Goal: Information Seeking & Learning: Learn about a topic

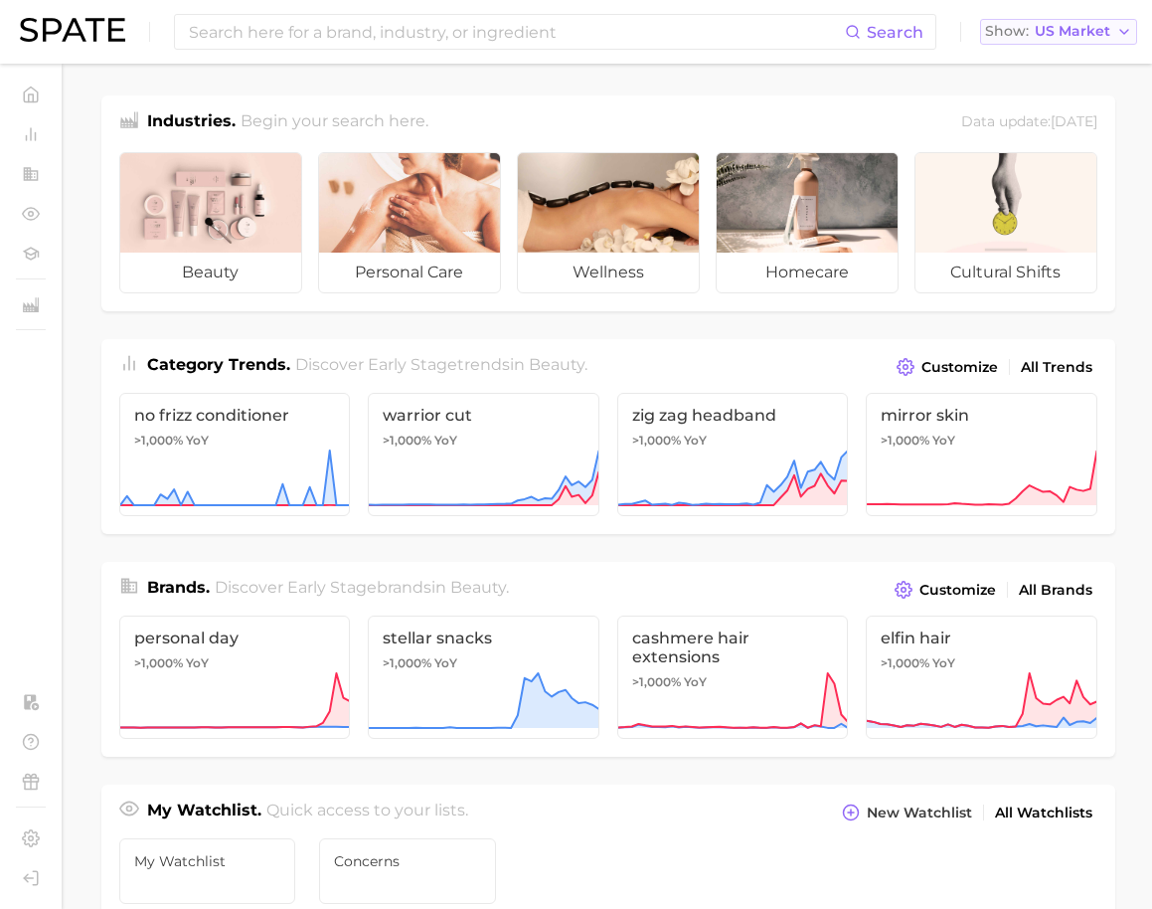
click at [1052, 30] on span "US Market" at bounding box center [1073, 31] width 76 height 11
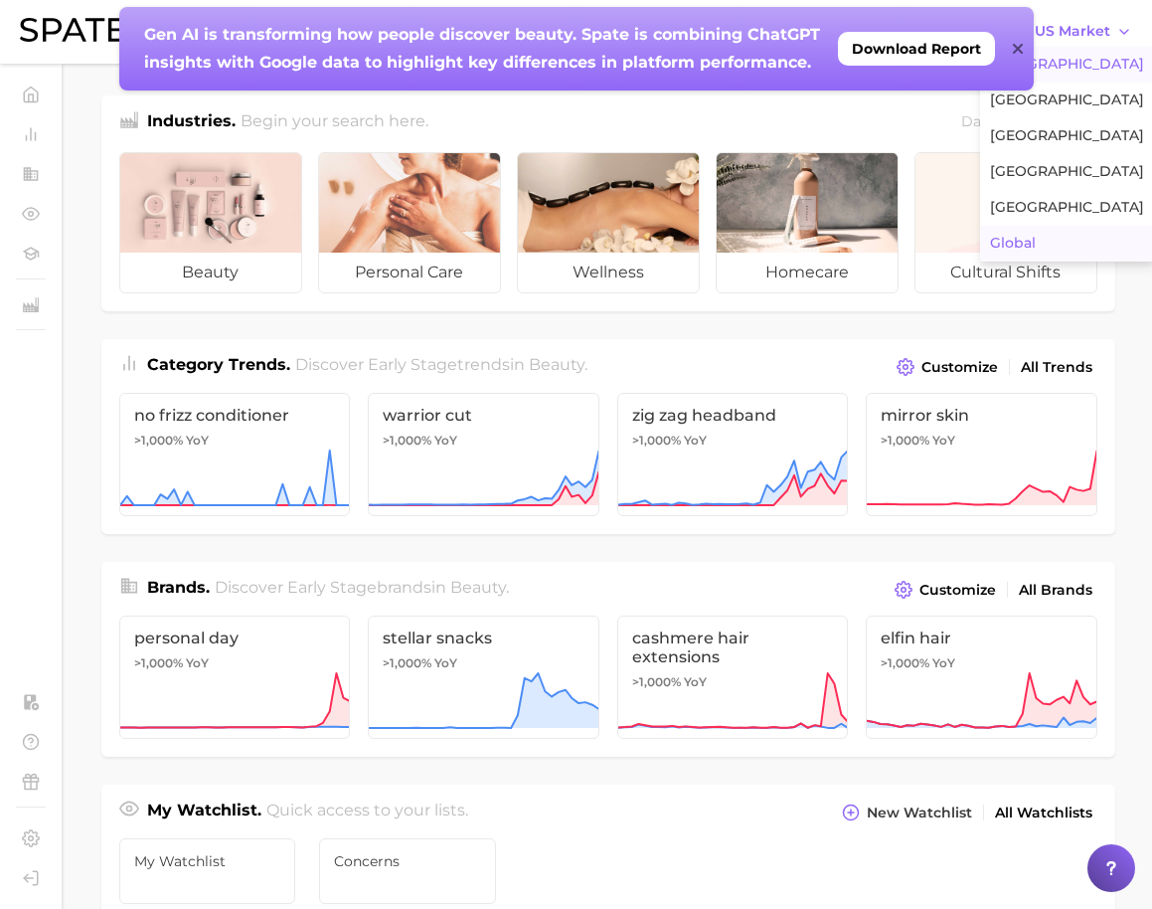
click at [1049, 241] on button "Global" at bounding box center [1067, 244] width 174 height 36
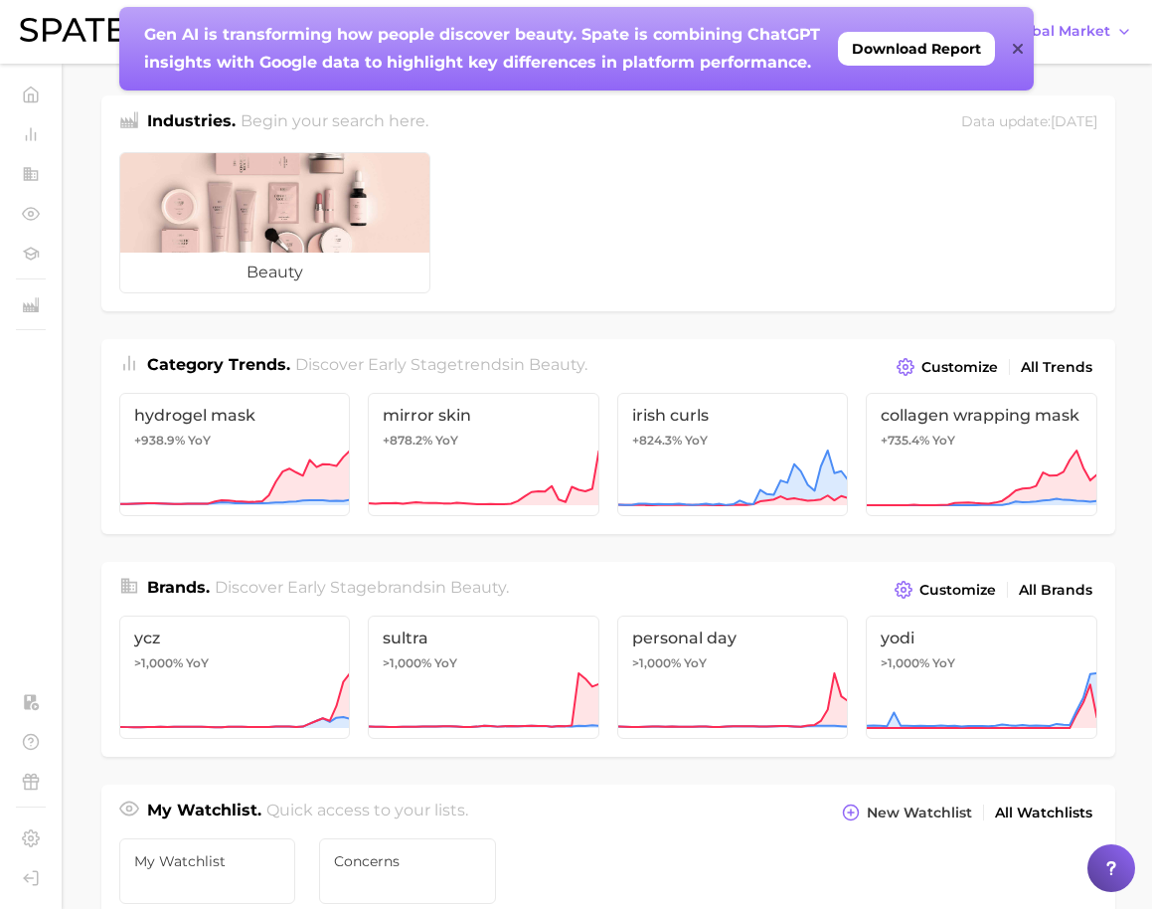
click at [1017, 56] on icon at bounding box center [1018, 49] width 10 height 16
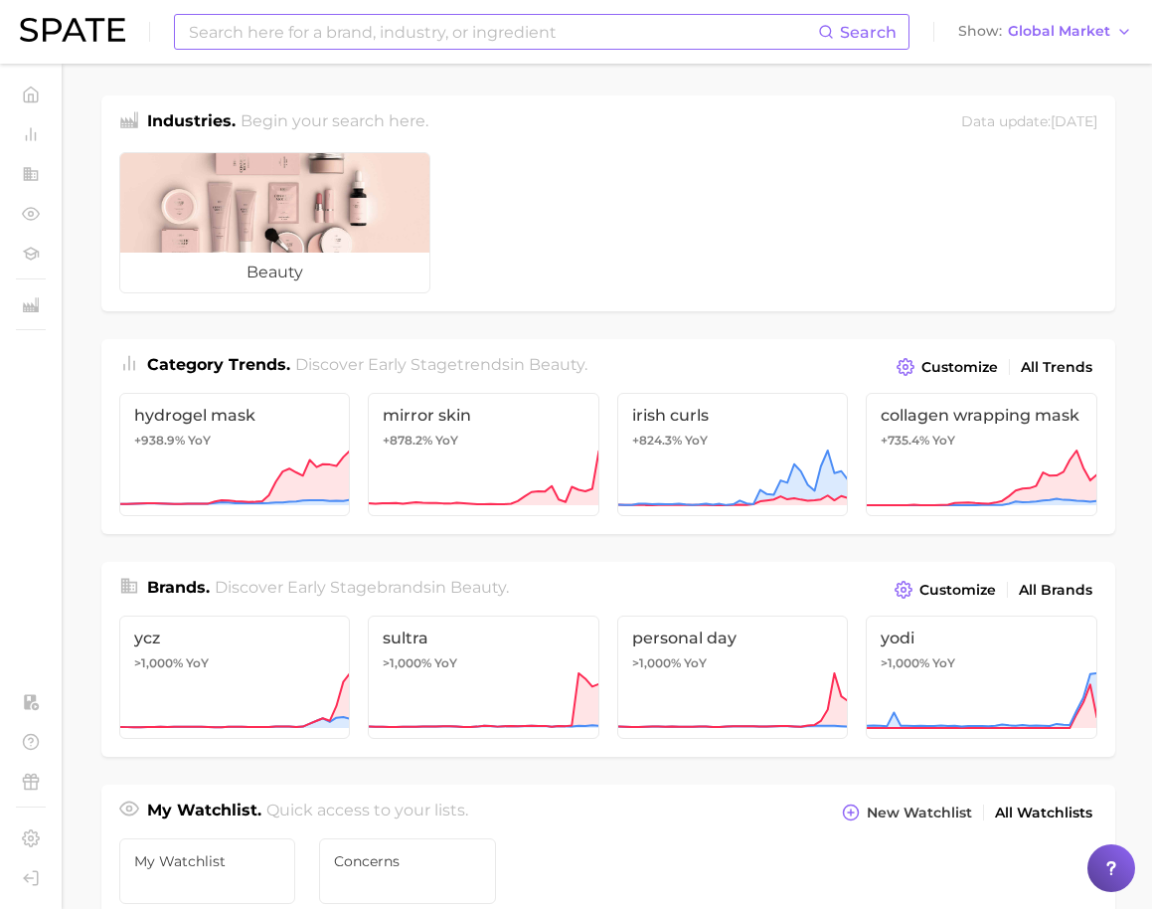
click at [562, 32] on input at bounding box center [502, 32] width 631 height 34
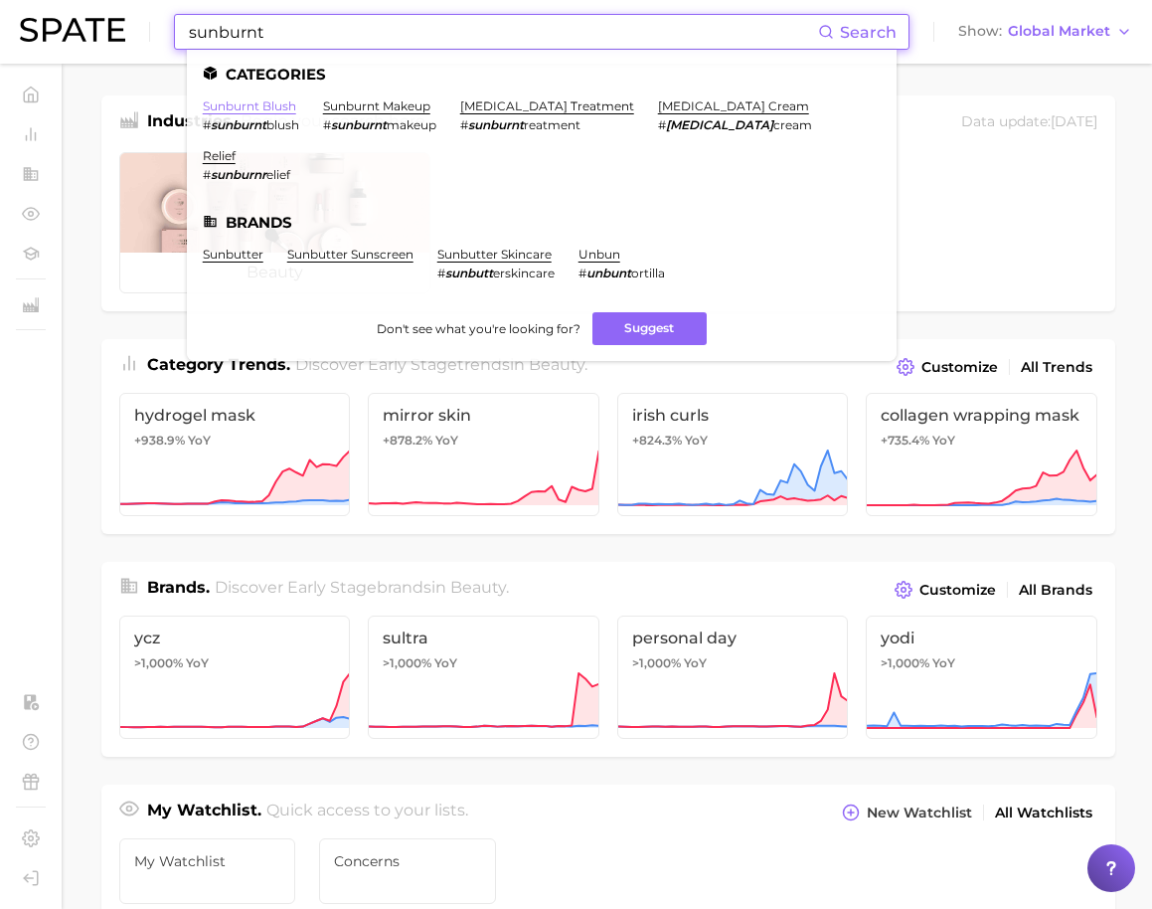
type input "sunburnt"
click at [283, 103] on link "sunburnt blush" at bounding box center [249, 105] width 93 height 15
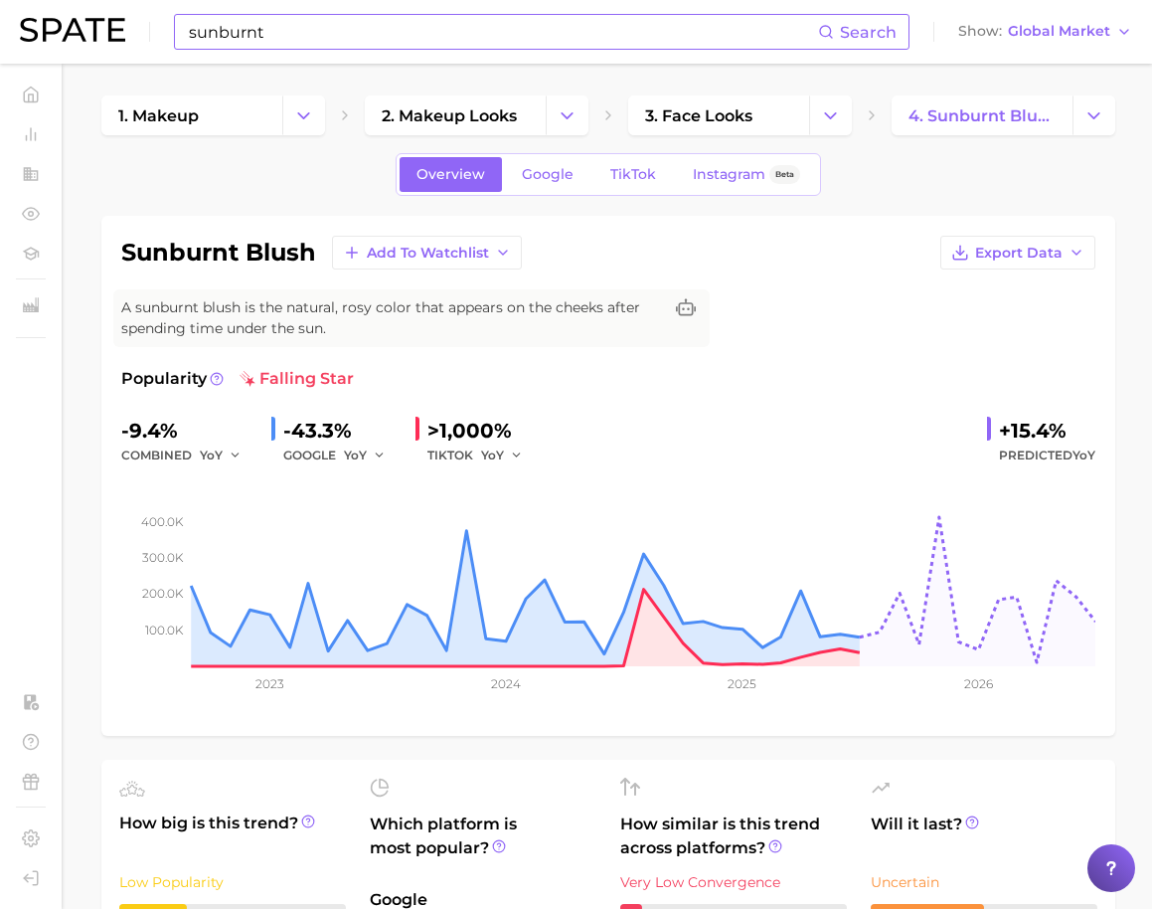
click at [257, 39] on input "sunburnt" at bounding box center [502, 32] width 631 height 34
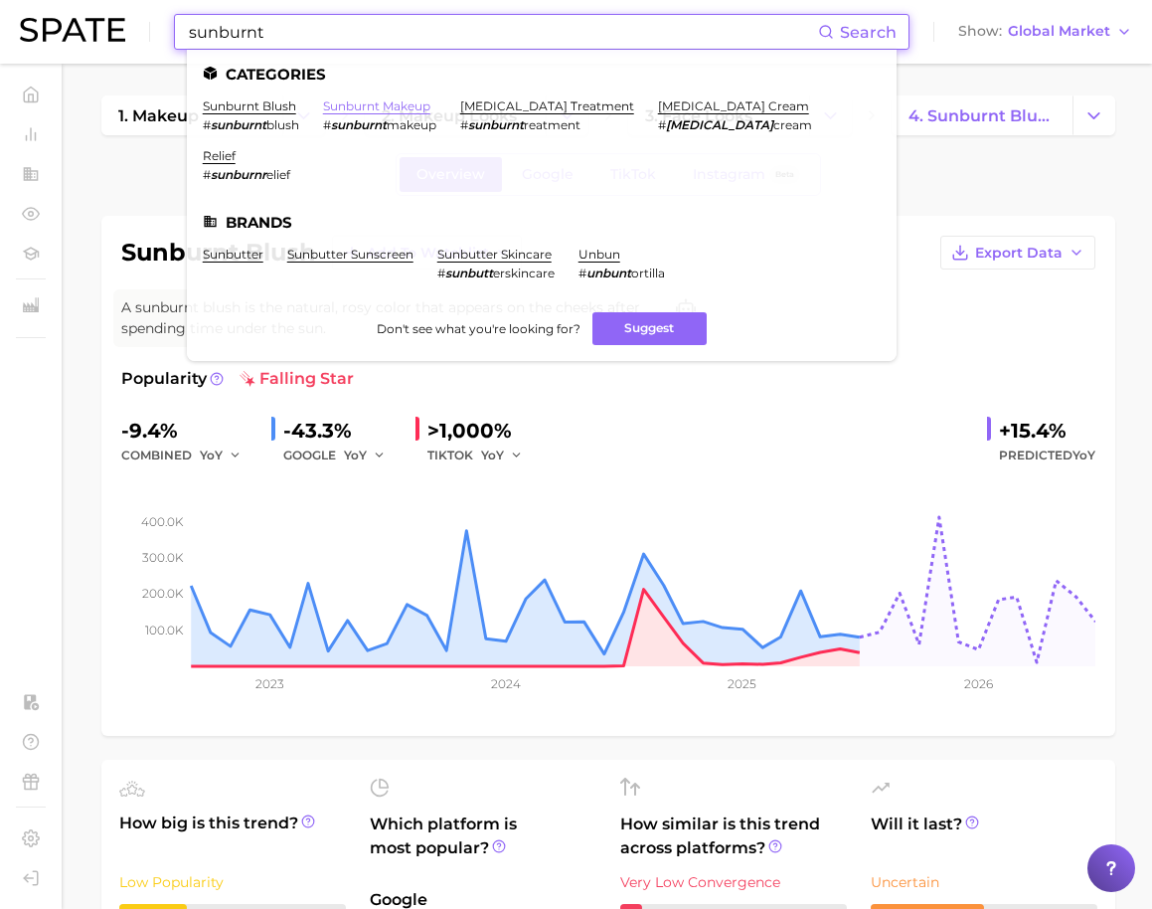
click at [359, 101] on link "sunburnt makeup" at bounding box center [376, 105] width 107 height 15
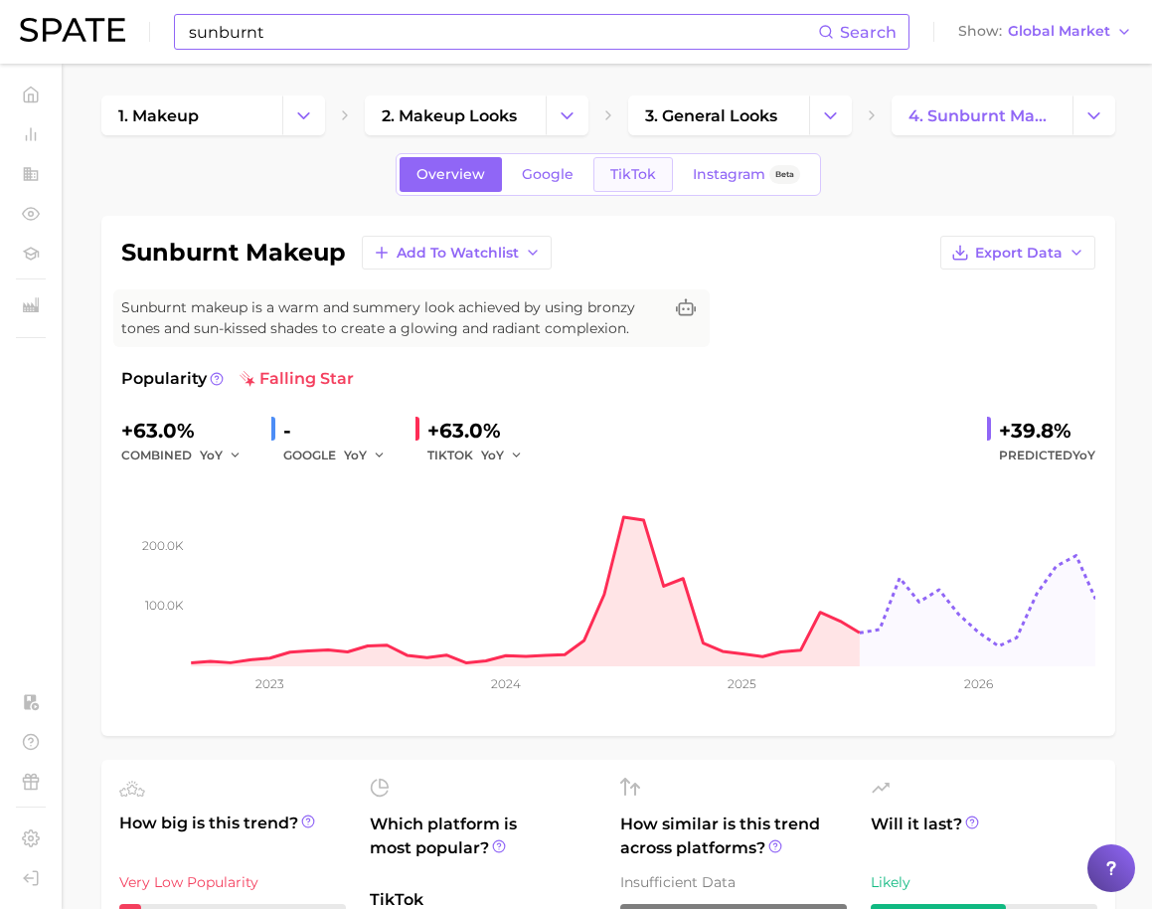
click at [618, 175] on span "TikTok" at bounding box center [633, 174] width 46 height 17
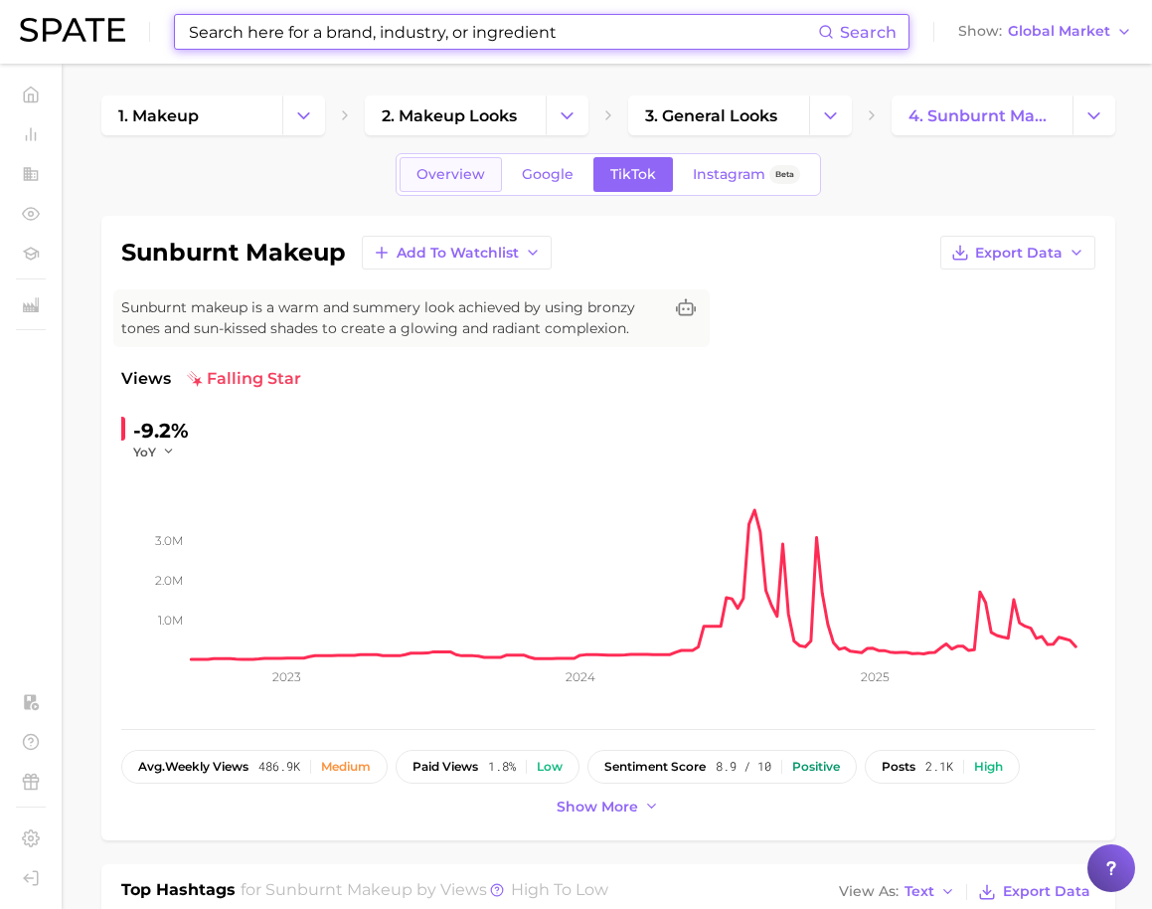
click at [466, 179] on span "Overview" at bounding box center [451, 174] width 69 height 17
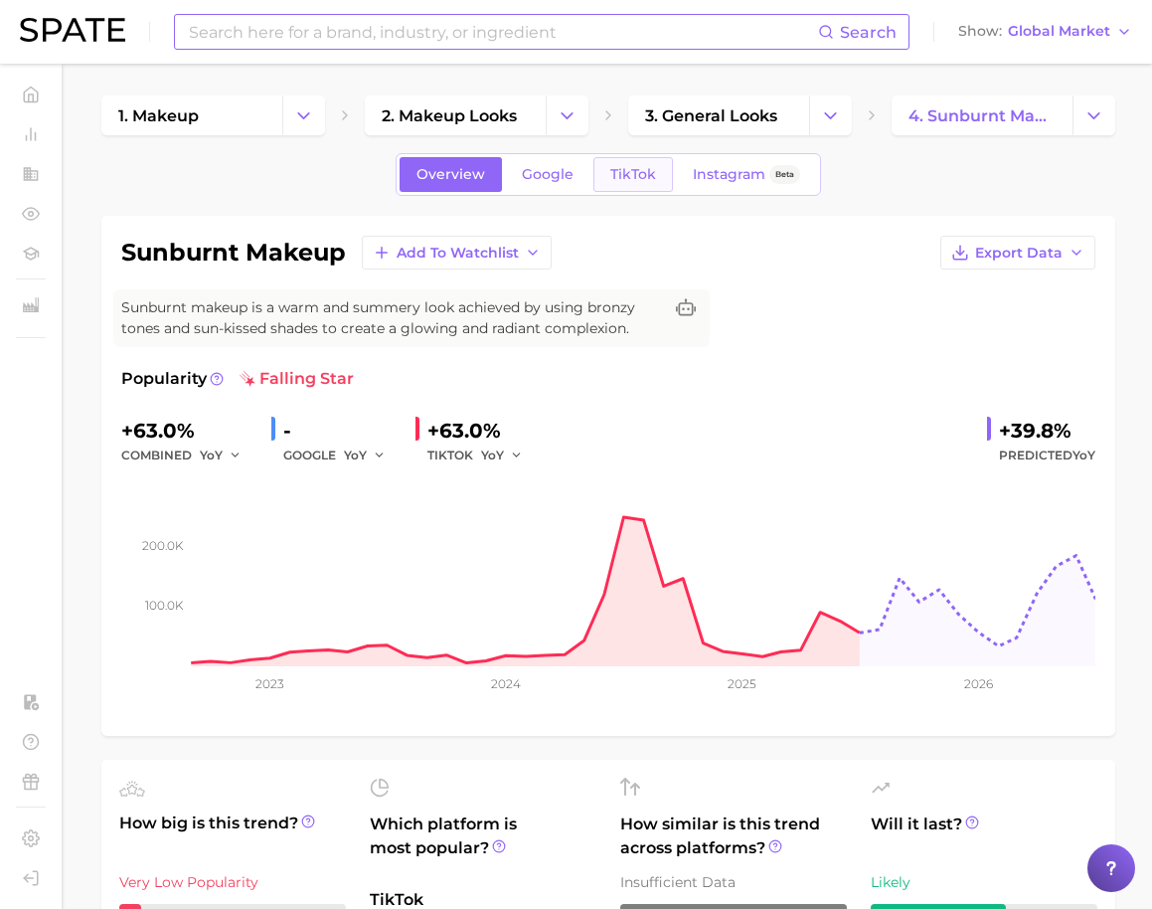
click at [611, 171] on span "TikTok" at bounding box center [633, 174] width 46 height 17
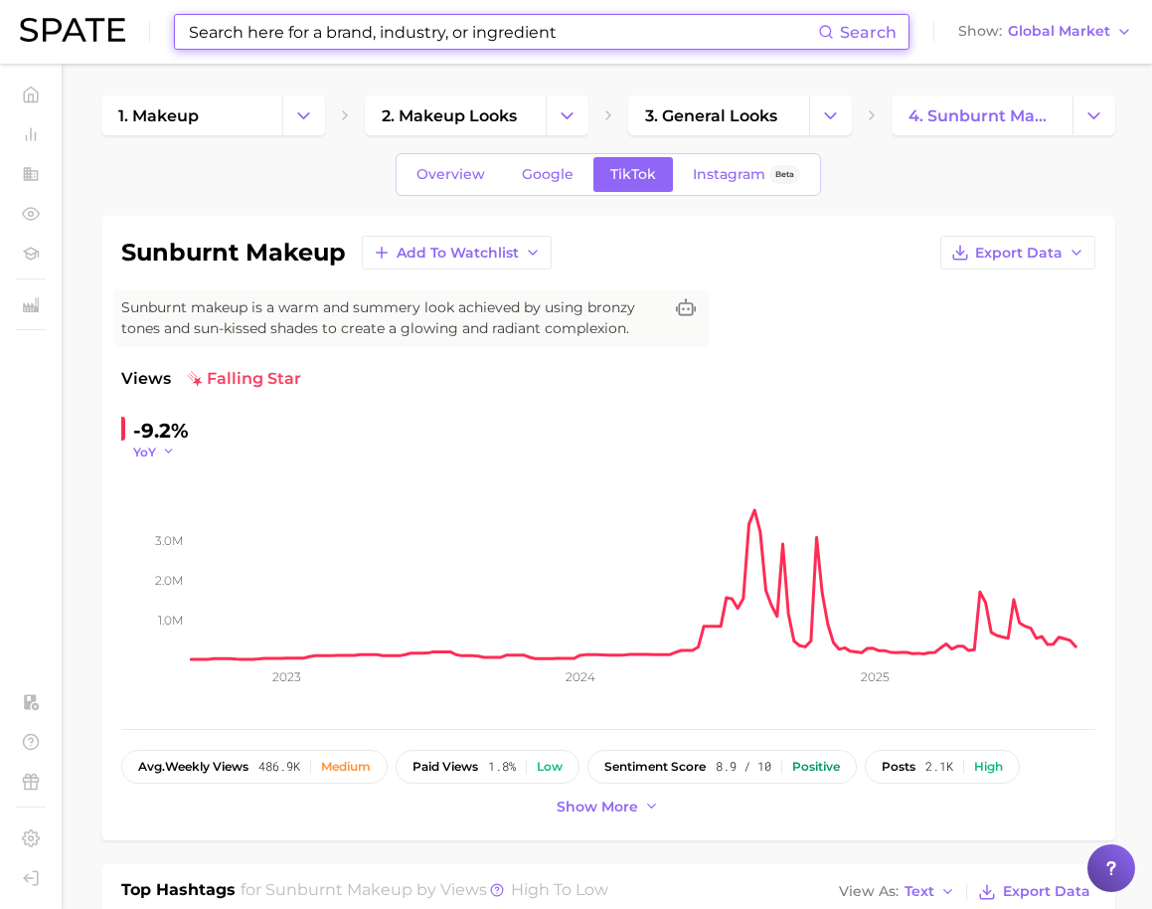
click at [154, 447] on span "YoY" at bounding box center [144, 451] width 23 height 17
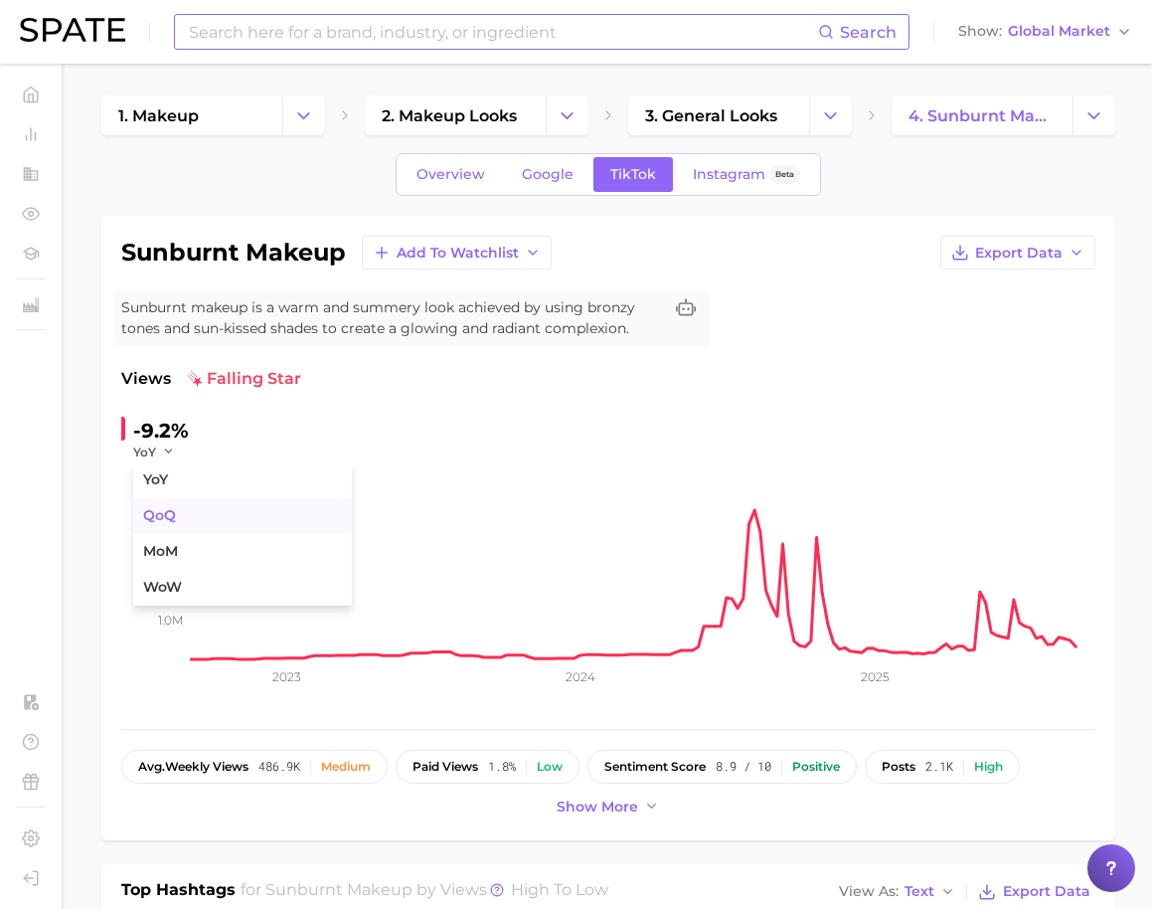
click at [170, 519] on span "QoQ" at bounding box center [159, 515] width 33 height 17
click at [157, 456] on span "QoQ" at bounding box center [147, 451] width 28 height 17
click at [171, 560] on span "MoM" at bounding box center [160, 551] width 35 height 17
click at [161, 452] on button "MoM" at bounding box center [158, 451] width 50 height 17
click at [190, 570] on button "WoW" at bounding box center [242, 588] width 219 height 36
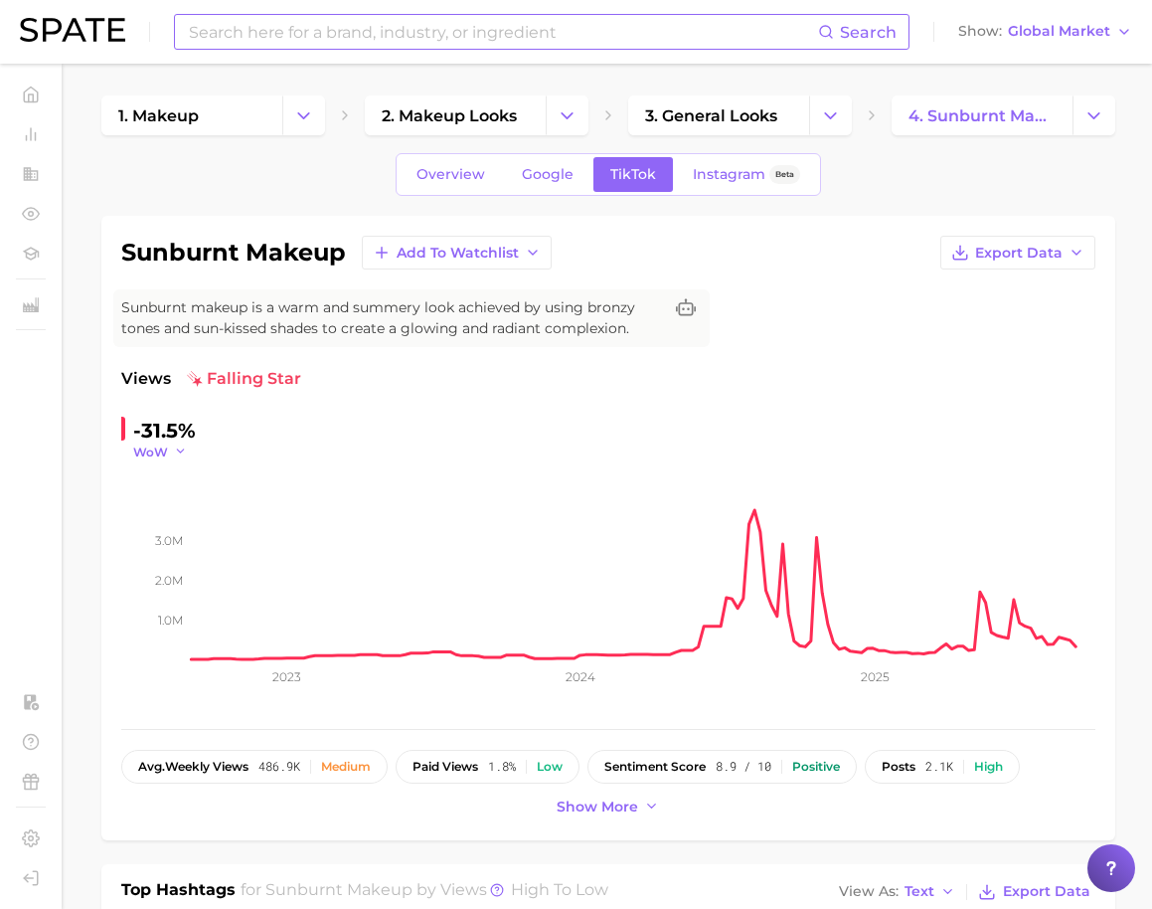
click at [157, 453] on span "WoW" at bounding box center [150, 451] width 35 height 17
click at [174, 484] on button "YoY" at bounding box center [242, 480] width 219 height 36
click at [156, 457] on button "YoY" at bounding box center [154, 451] width 43 height 17
click at [173, 513] on button "QoQ" at bounding box center [242, 516] width 219 height 36
click at [126, 514] on icon "1.0m 2.0m 3.0m 2023 2024 2025" at bounding box center [608, 584] width 974 height 249
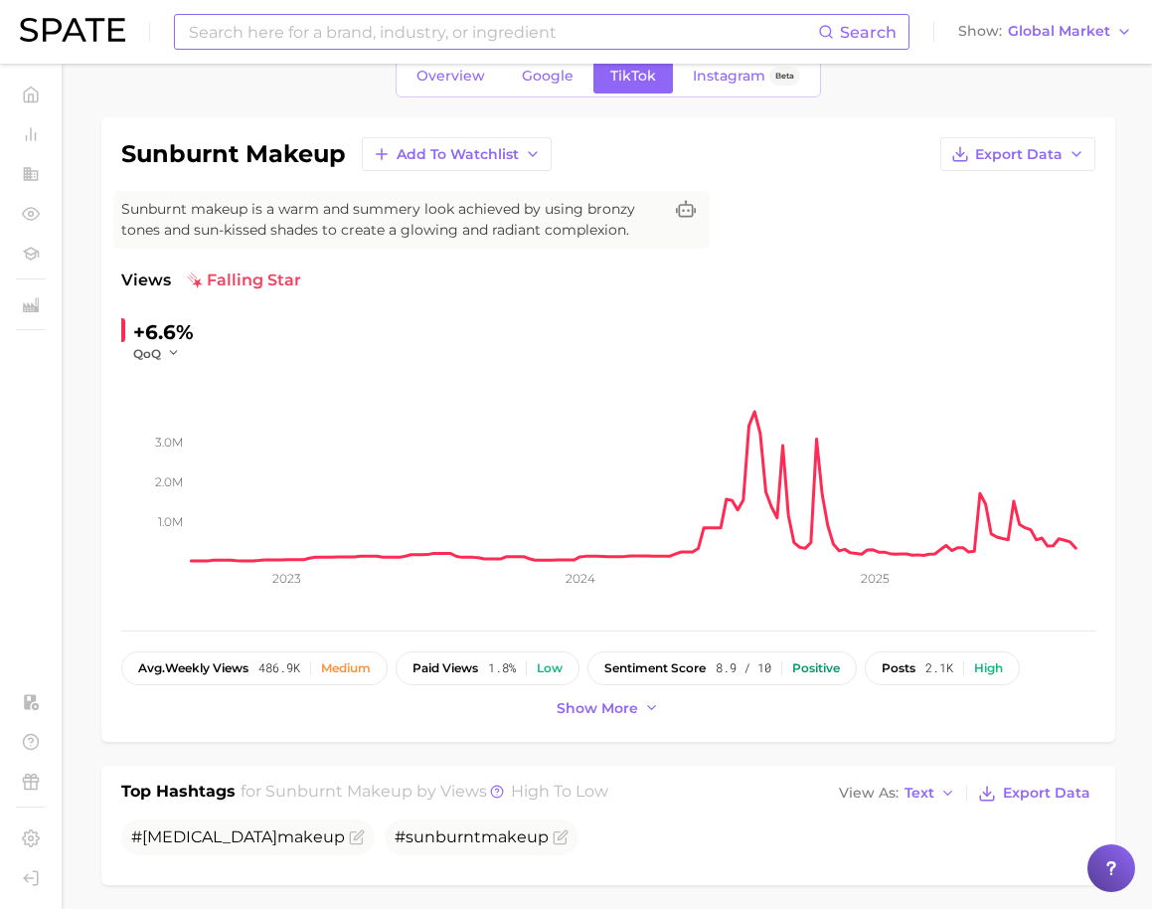
scroll to position [48, 0]
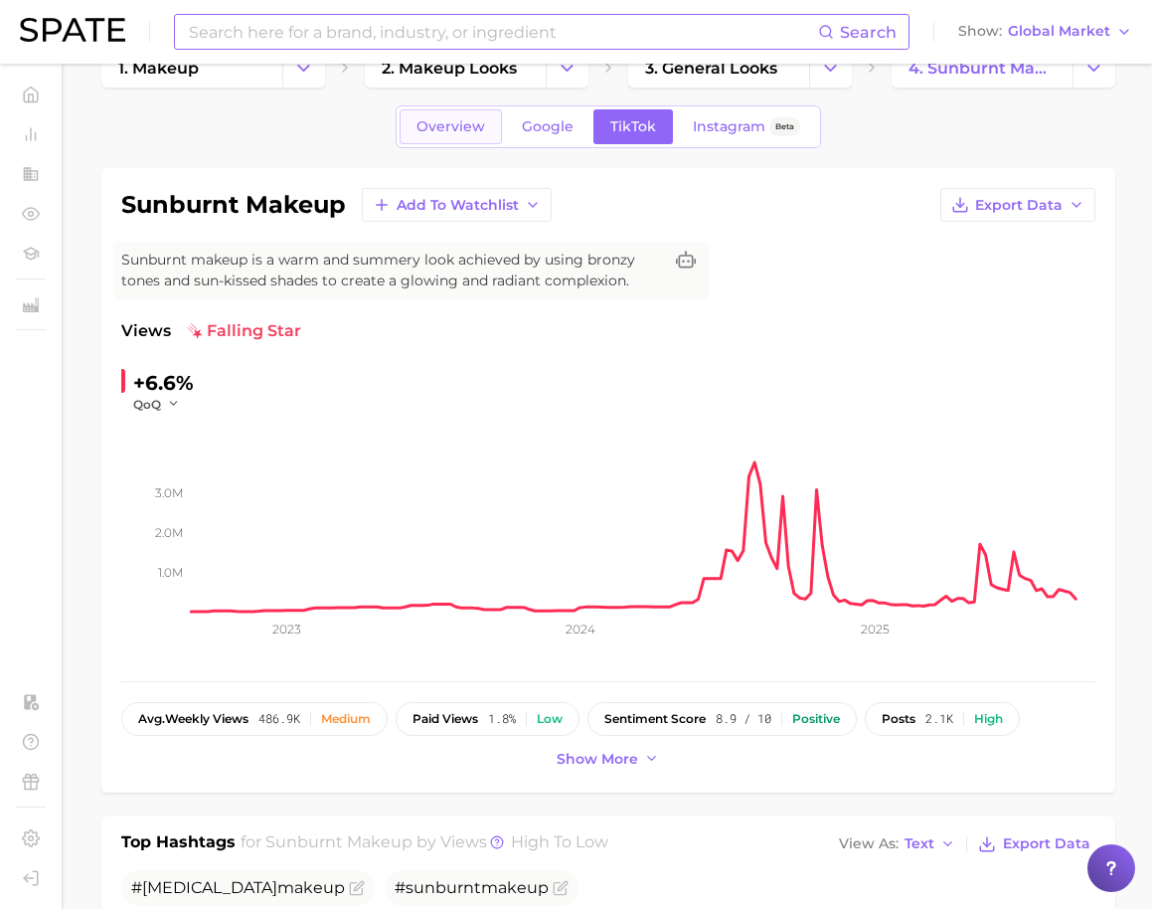
click at [472, 119] on span "Overview" at bounding box center [451, 126] width 69 height 17
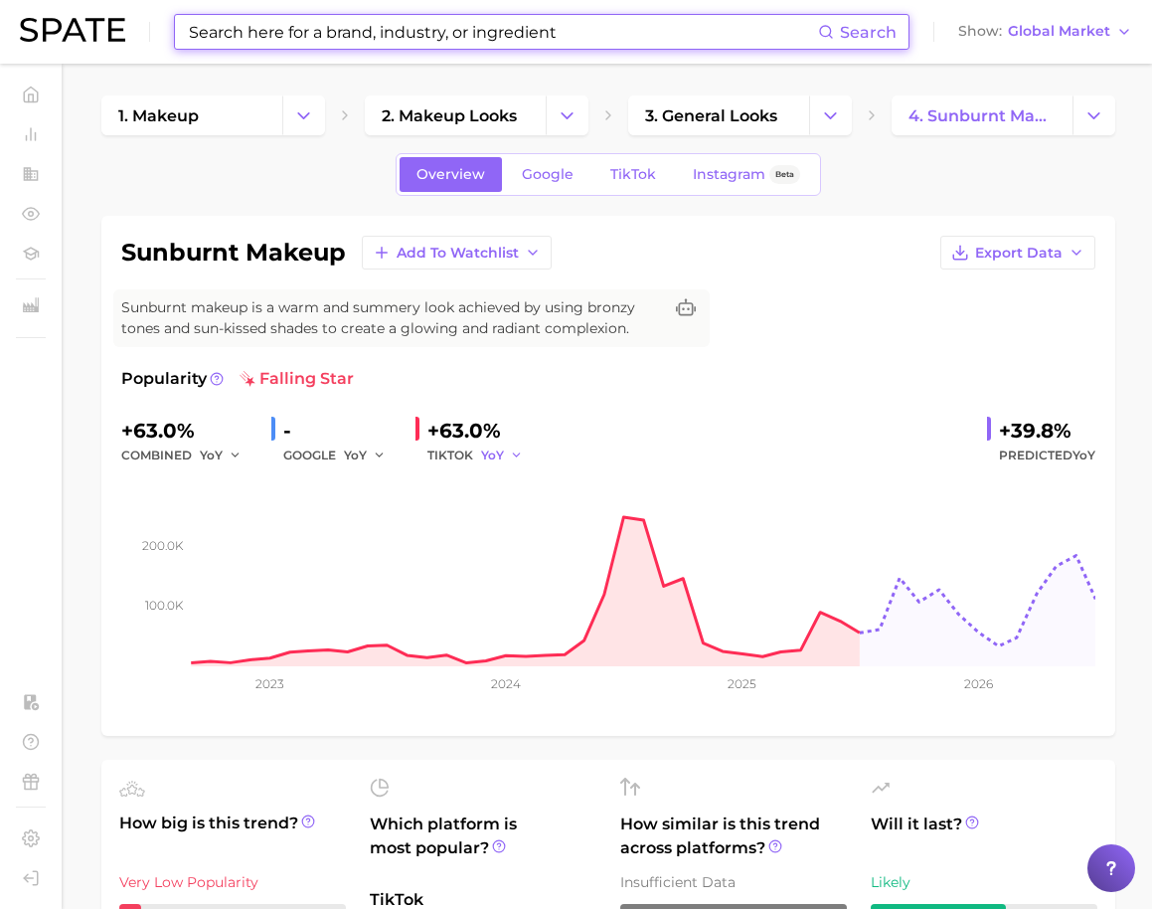
click at [486, 458] on span "YoY" at bounding box center [492, 454] width 23 height 17
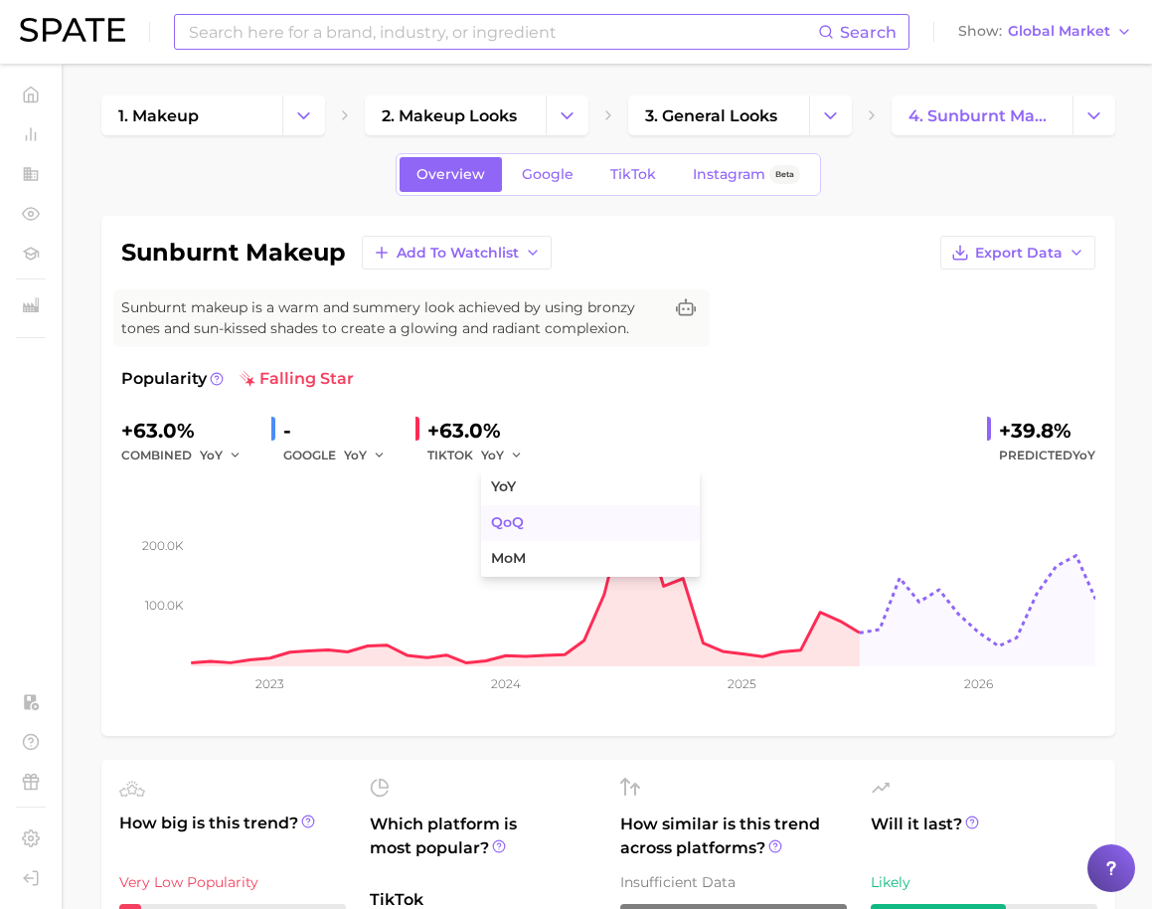
click at [499, 514] on span "QoQ" at bounding box center [507, 522] width 33 height 17
click at [493, 452] on span "QoQ" at bounding box center [495, 454] width 28 height 17
click at [506, 556] on span "MoM" at bounding box center [508, 558] width 35 height 17
click at [483, 451] on span "MoM" at bounding box center [496, 454] width 30 height 17
click at [492, 514] on span "QoQ" at bounding box center [507, 522] width 33 height 17
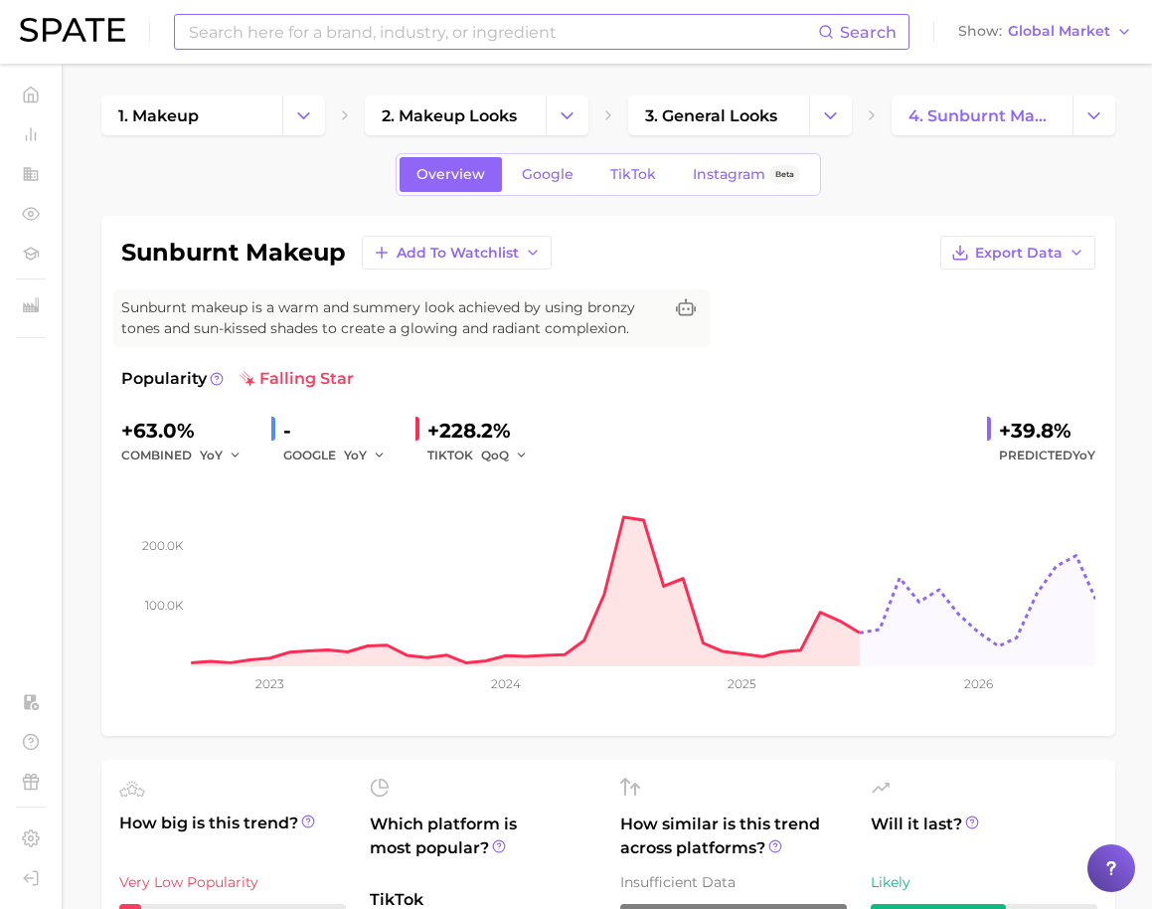
click at [600, 404] on div "Popularity falling star +63.0% combined YoY - GOOGLE YoY +228.2% TIKTOK QoQ +39…" at bounding box center [608, 541] width 974 height 349
click at [1038, 261] on button "Export Data" at bounding box center [1018, 253] width 155 height 34
click at [1023, 279] on button "Time Series CSV" at bounding box center [986, 289] width 219 height 36
click at [1027, 256] on span "Export Data" at bounding box center [1018, 253] width 87 height 17
click at [1015, 325] on span "Time Series Image" at bounding box center [977, 325] width 133 height 17
